Goal: Task Accomplishment & Management: Manage account settings

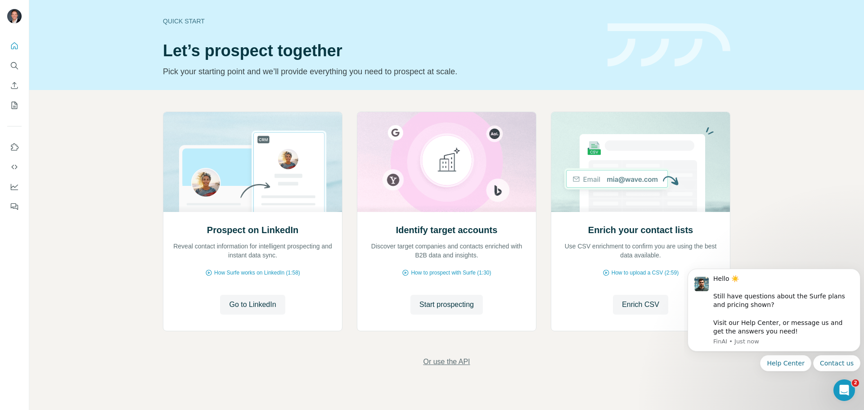
click at [459, 362] on span "Or use the API" at bounding box center [446, 362] width 47 height 11
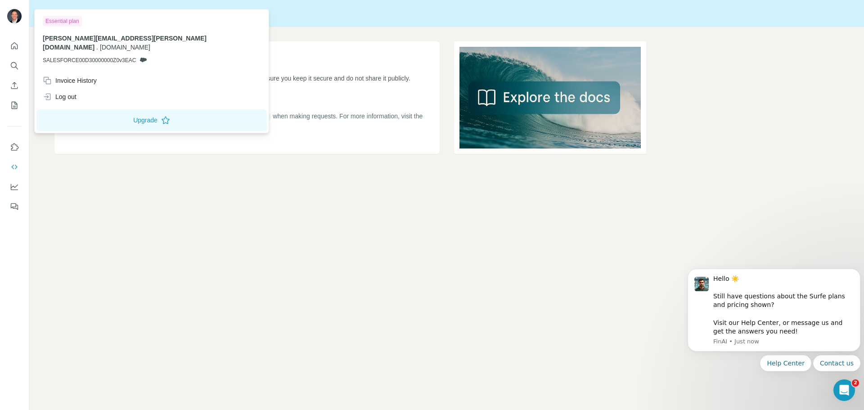
click at [15, 16] on img at bounding box center [14, 16] width 14 height 14
click at [65, 19] on div "Essential plan" at bounding box center [62, 21] width 39 height 11
click at [132, 113] on button "Upgrade" at bounding box center [151, 120] width 230 height 22
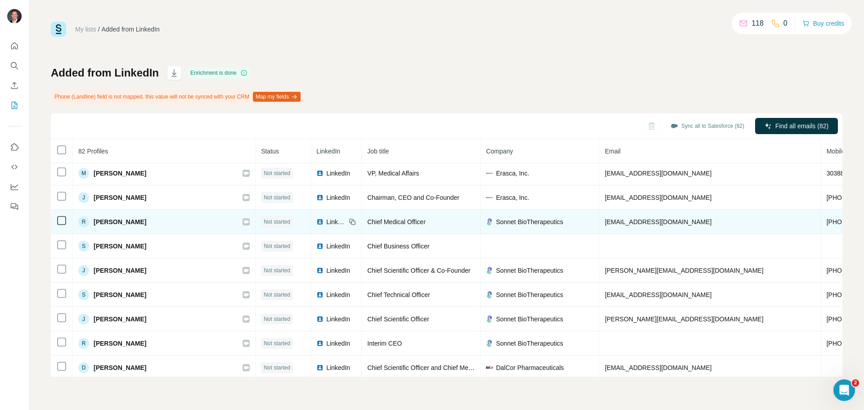
scroll to position [1385, 0]
